Goal: Information Seeking & Learning: Learn about a topic

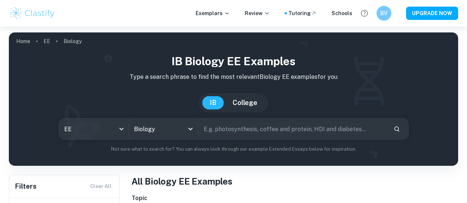
scroll to position [111, 0]
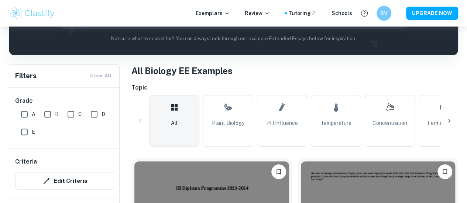
click at [447, 118] on icon at bounding box center [448, 120] width 7 height 7
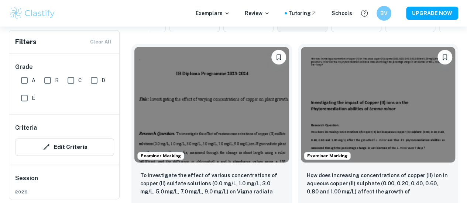
scroll to position [184, 0]
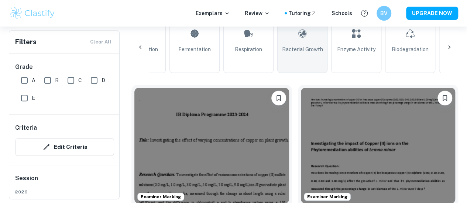
click at [308, 53] on span "Bacterial Growth" at bounding box center [302, 49] width 41 height 8
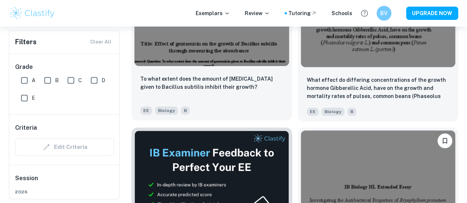
scroll to position [332, 0]
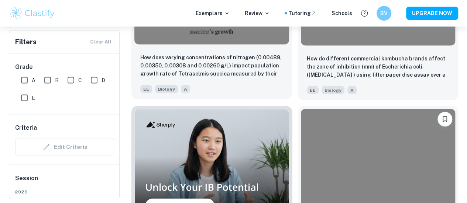
scroll to position [738, 0]
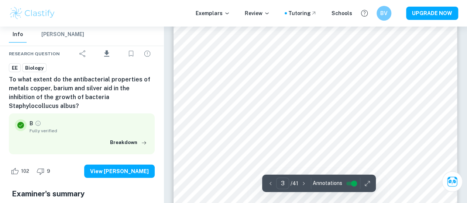
scroll to position [996, 0]
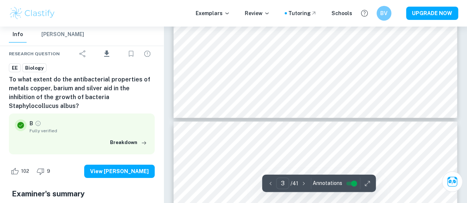
type input "4"
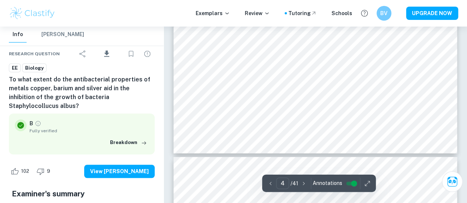
scroll to position [1623, 0]
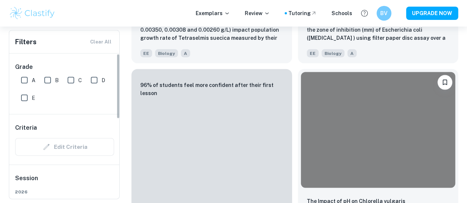
scroll to position [0, 101]
click at [24, 78] on input "A" at bounding box center [24, 80] width 15 height 15
checkbox input "true"
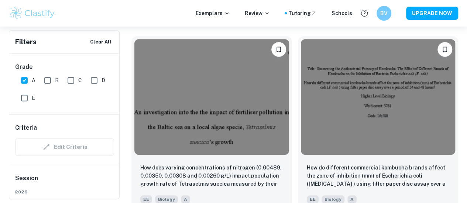
scroll to position [295, 0]
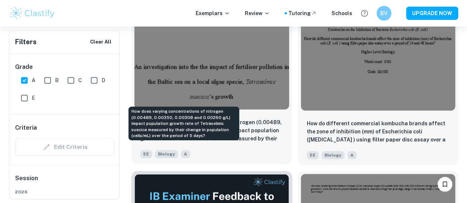
click at [177, 118] on p "How does varying concentrations of nitrogen (0.00489, 0.00350, 0.00308 and 0.00…" at bounding box center [211, 130] width 143 height 25
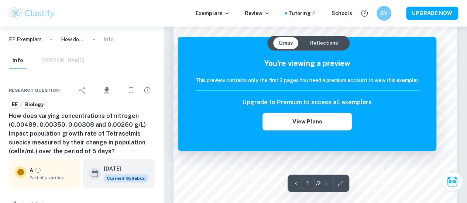
scroll to position [148, 0]
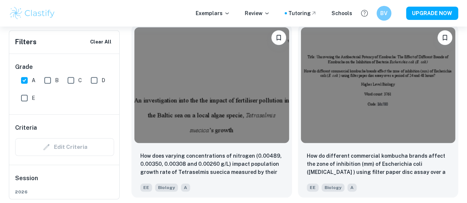
scroll to position [295, 0]
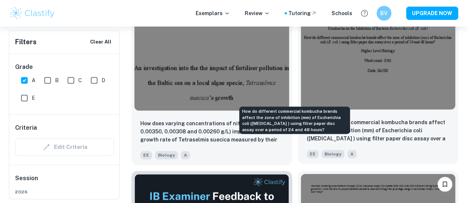
click at [306, 118] on p "How do different commercial kombucha brands affect the zone of inhibition (mm) …" at bounding box center [377, 130] width 143 height 25
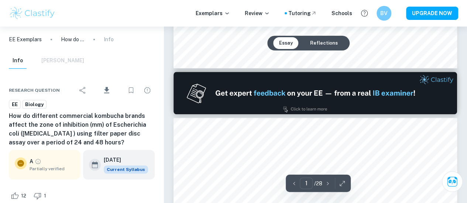
type input "2"
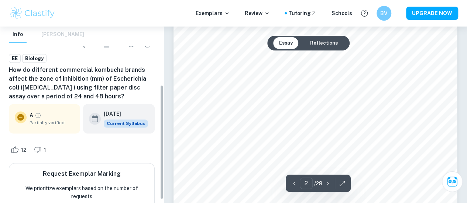
scroll to position [95, 0]
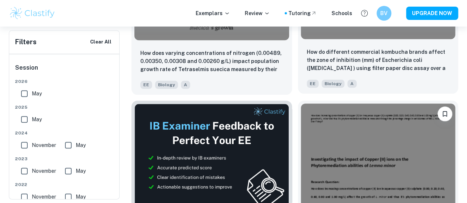
scroll to position [369, 0]
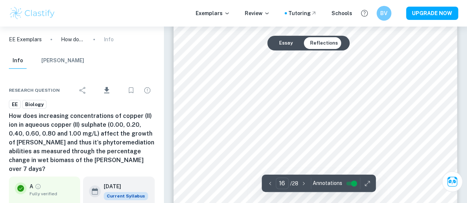
scroll to position [5901, 0]
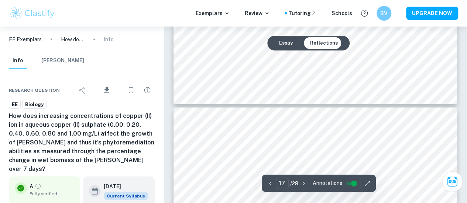
type input "18"
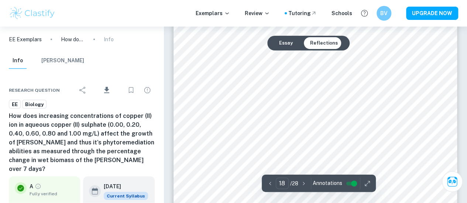
scroll to position [6528, 0]
click at [320, 126] on div at bounding box center [346, 125] width 133 height 12
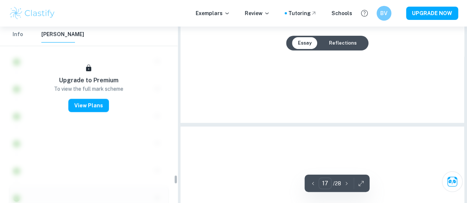
scroll to position [3041, 0]
type input "17"
